Goal: Transaction & Acquisition: Purchase product/service

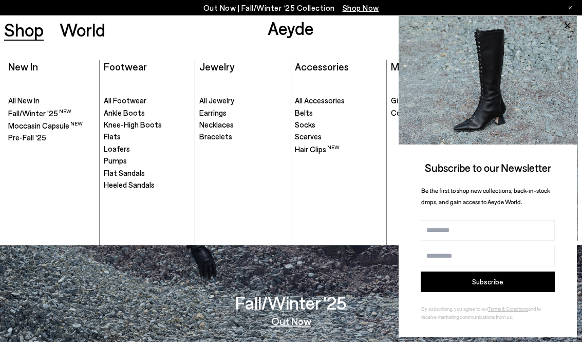
click at [149, 184] on span "Heeled Sandals" at bounding box center [129, 184] width 51 height 9
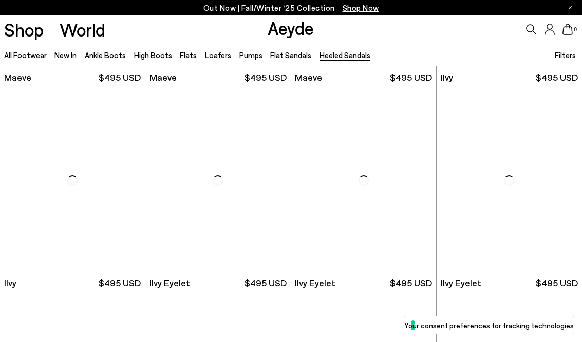
scroll to position [1209, 0]
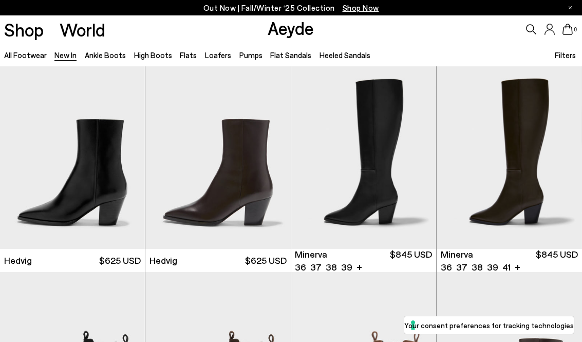
click at [25, 53] on link "All Footwear" at bounding box center [25, 54] width 43 height 9
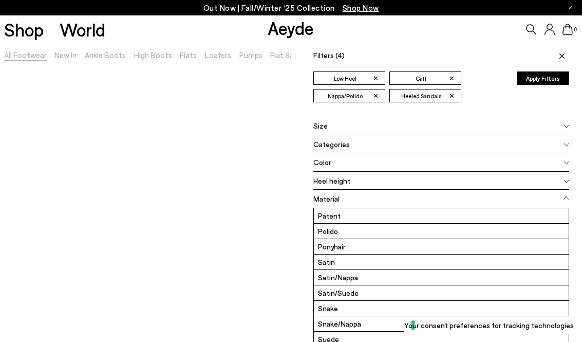
scroll to position [92, 0]
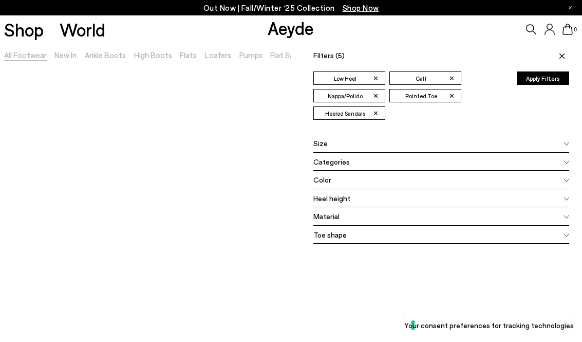
click at [379, 108] on span "✕" at bounding box center [376, 113] width 6 height 11
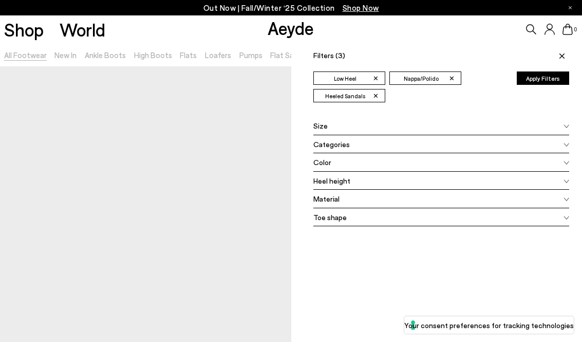
click at [453, 84] on li "✕ Nappa/Polido" at bounding box center [425, 77] width 72 height 13
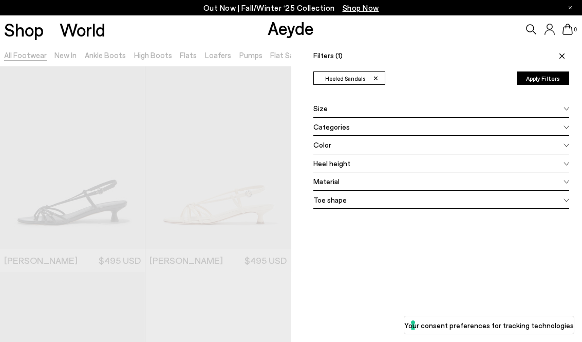
click at [378, 80] on span "✕" at bounding box center [376, 78] width 6 height 11
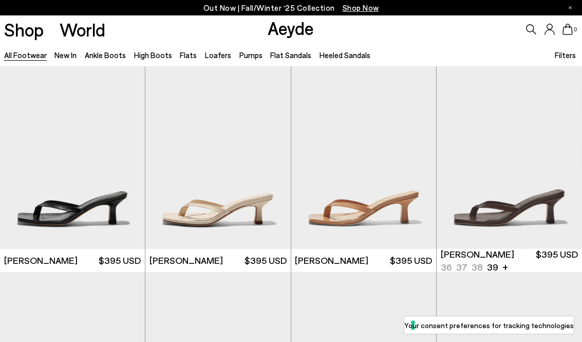
click at [344, 59] on link "Heeled Sandals" at bounding box center [345, 54] width 51 height 9
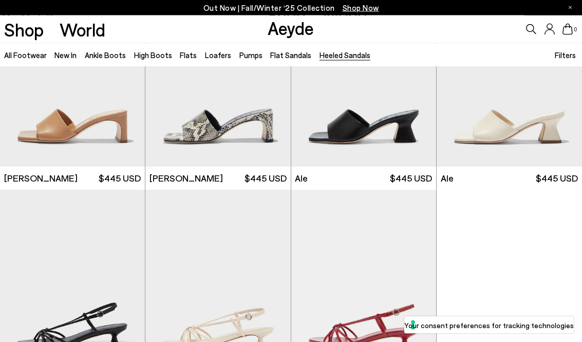
scroll to position [1720, 0]
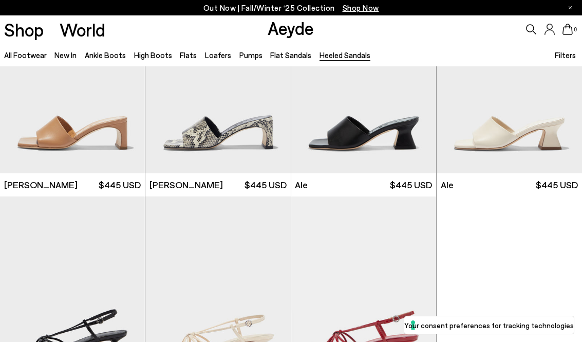
click at [72, 53] on link "New In" at bounding box center [65, 54] width 22 height 9
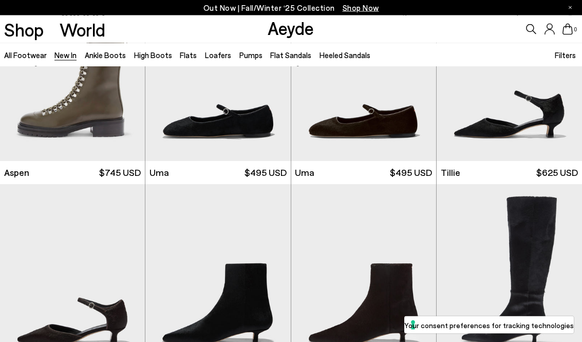
scroll to position [4610, 0]
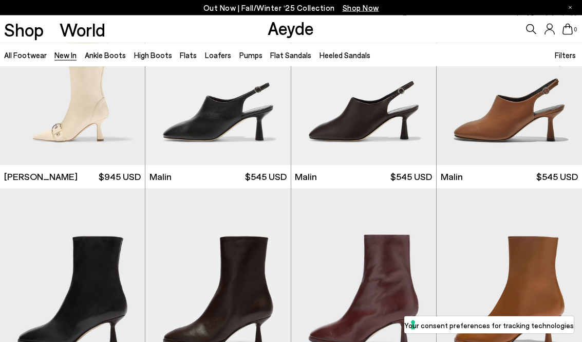
scroll to position [6879, 0]
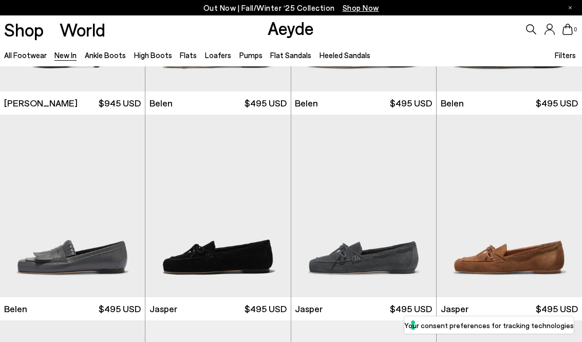
scroll to position [7351, 0]
